Goal: Navigation & Orientation: Find specific page/section

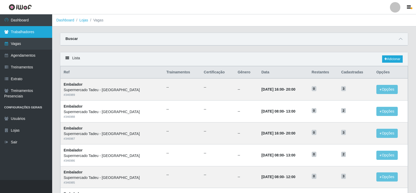
click at [38, 29] on link "Trabalhadores" at bounding box center [26, 32] width 52 height 12
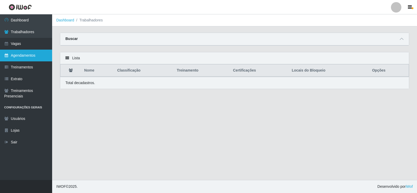
click at [27, 57] on link "Agendamentos" at bounding box center [26, 56] width 52 height 12
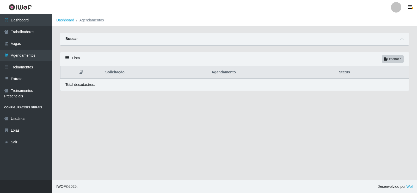
drag, startPoint x: 124, startPoint y: 141, endPoint x: 122, endPoint y: 138, distance: 3.0
click at [123, 140] on main "Dashboard Agendamentos Carregando... Buscar Início em Término em Status [Seleci…" at bounding box center [234, 96] width 365 height 165
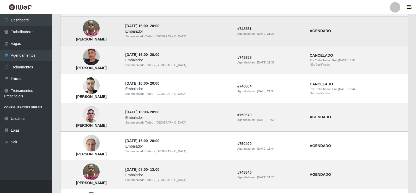
scroll to position [352, 0]
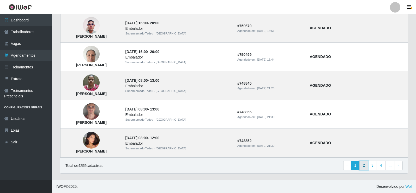
click at [365, 167] on link "2" at bounding box center [363, 165] width 9 height 9
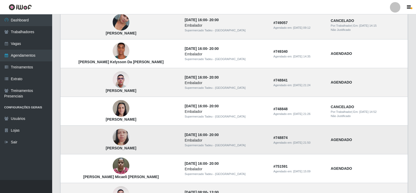
scroll to position [352, 0]
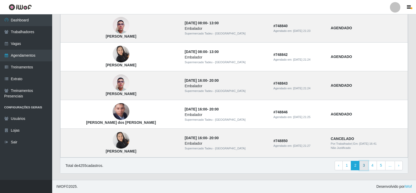
click at [366, 165] on link "3" at bounding box center [363, 165] width 9 height 9
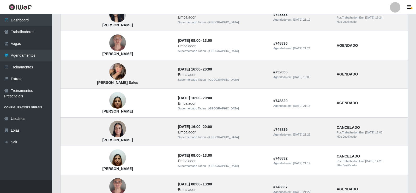
scroll to position [156, 0]
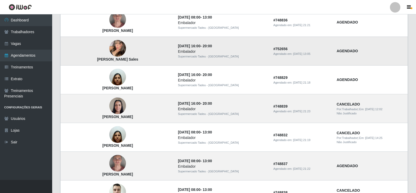
click at [116, 46] on img at bounding box center [117, 48] width 17 height 23
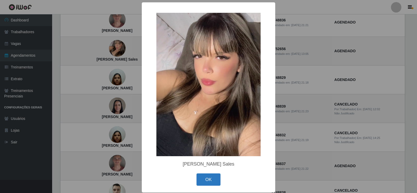
click at [203, 183] on button "OK" at bounding box center [209, 179] width 24 height 12
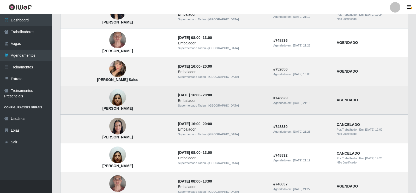
scroll to position [122, 0]
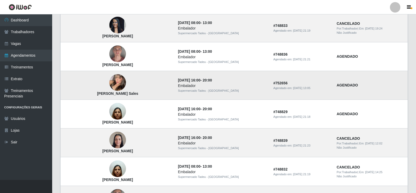
click at [117, 77] on img at bounding box center [117, 82] width 17 height 23
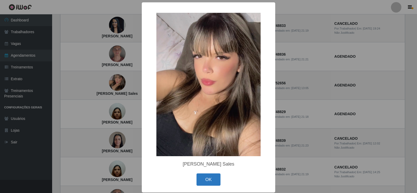
click at [205, 180] on button "OK" at bounding box center [209, 179] width 24 height 12
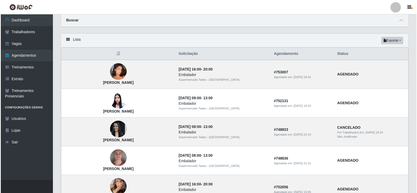
scroll to position [18, 0]
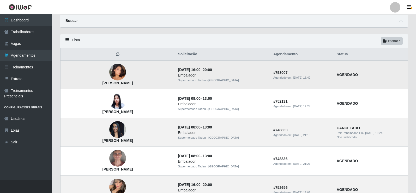
click at [119, 72] on img at bounding box center [117, 72] width 17 height 30
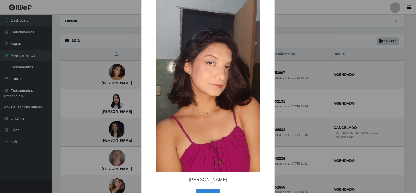
scroll to position [45, 0]
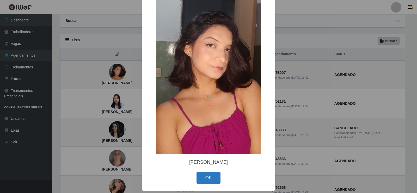
click at [202, 175] on button "OK" at bounding box center [209, 178] width 24 height 12
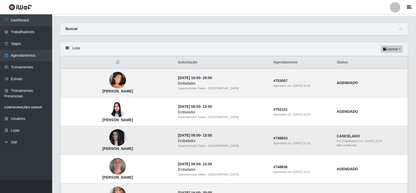
scroll to position [0, 0]
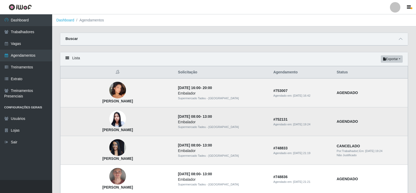
click at [113, 122] on img at bounding box center [117, 118] width 17 height 17
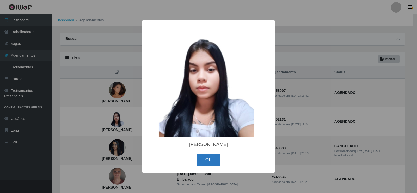
click at [209, 160] on button "OK" at bounding box center [209, 160] width 24 height 12
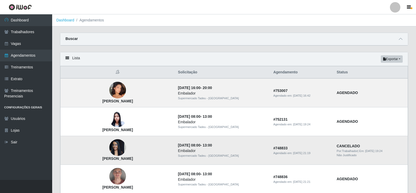
click at [123, 152] on img at bounding box center [117, 147] width 17 height 22
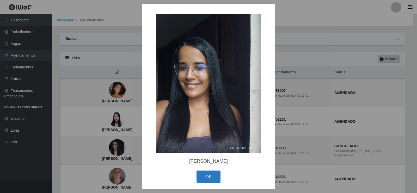
click at [201, 176] on button "OK" at bounding box center [209, 176] width 24 height 12
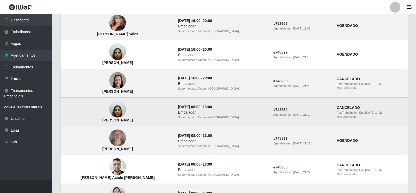
scroll to position [183, 0]
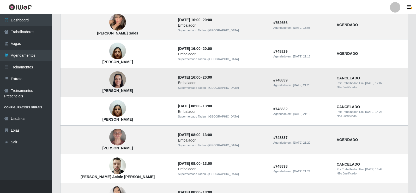
click at [111, 76] on img at bounding box center [117, 80] width 17 height 22
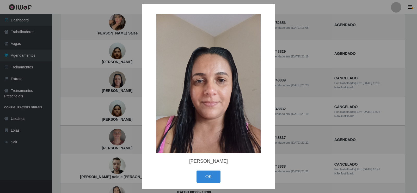
click at [210, 178] on button "OK" at bounding box center [209, 176] width 24 height 12
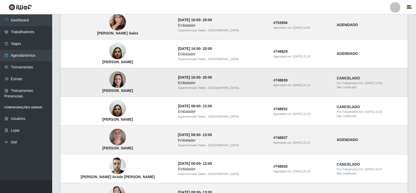
click at [115, 79] on img at bounding box center [117, 80] width 17 height 22
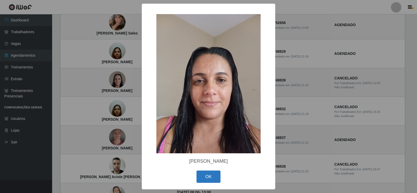
drag, startPoint x: 215, startPoint y: 172, endPoint x: 205, endPoint y: 192, distance: 22.2
click at [214, 173] on button "OK" at bounding box center [209, 176] width 24 height 12
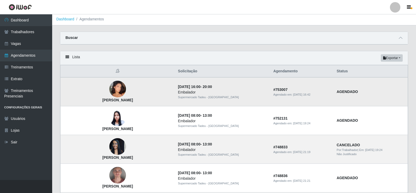
scroll to position [0, 0]
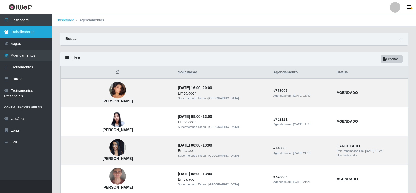
click at [43, 35] on link "Trabalhadores" at bounding box center [26, 32] width 52 height 12
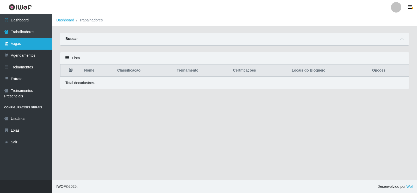
click at [39, 42] on link "Vagas" at bounding box center [26, 44] width 52 height 12
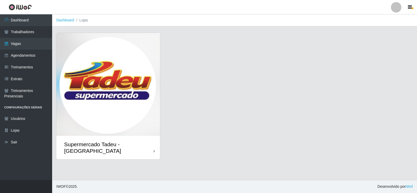
click at [114, 99] on img at bounding box center [108, 84] width 104 height 103
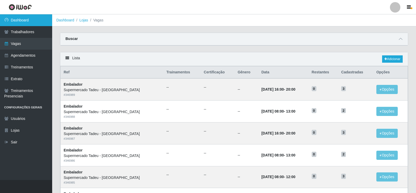
click at [25, 23] on link "Dashboard" at bounding box center [26, 20] width 52 height 12
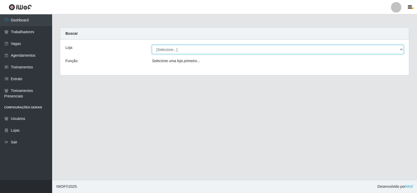
click at [180, 50] on select "[Selecione...] Supermercado Tadeu - Lagoa Seca" at bounding box center [278, 49] width 252 height 9
select select "195"
click at [152, 45] on select "[Selecione...] Supermercado Tadeu - Lagoa Seca" at bounding box center [278, 49] width 252 height 9
